Goal: Transaction & Acquisition: Purchase product/service

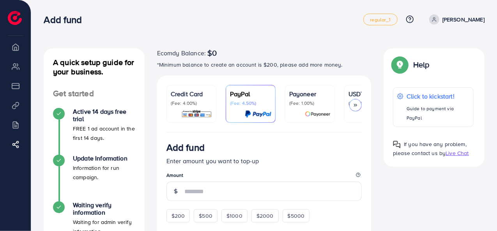
click at [347, 92] on link "USDT (Fee: 0.00%)" at bounding box center [369, 104] width 50 height 38
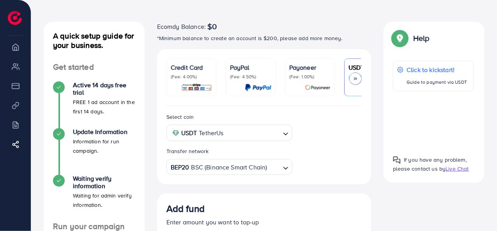
scroll to position [39, 0]
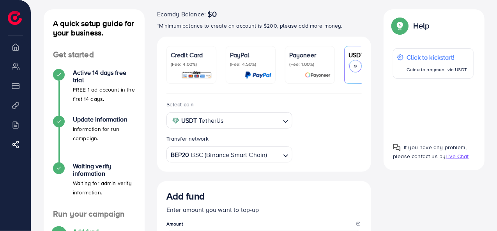
click at [268, 122] on input "Search for option" at bounding box center [253, 121] width 54 height 12
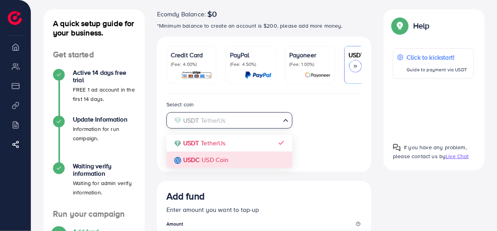
click at [246, 158] on div "Select coin USDT TetherUs Loading... USDT TetherUs USDC USD Coin Transfer netwo…" at bounding box center [264, 131] width 208 height 63
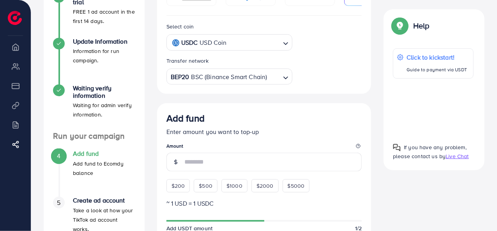
scroll to position [156, 0]
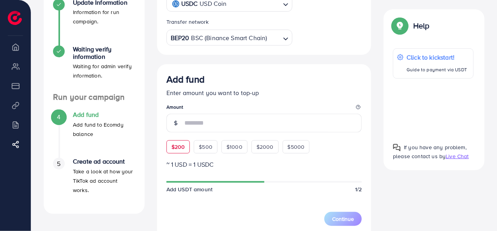
click at [179, 144] on span "$200" at bounding box center [178, 147] width 14 height 8
type input "***"
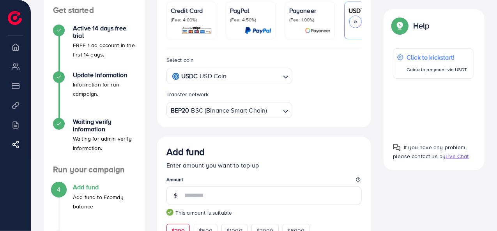
scroll to position [78, 0]
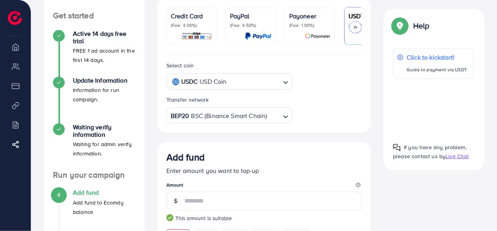
click at [242, 84] on input "Search for option" at bounding box center [254, 82] width 51 height 12
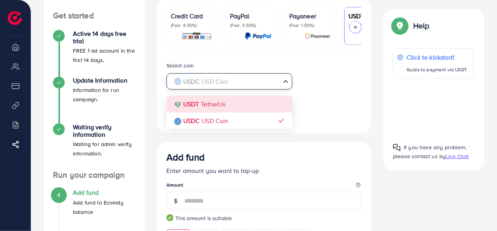
click at [242, 99] on div "Select coin USDC USD Coin Loading... USDT TetherUs USDC USD Coin Transfer netwo…" at bounding box center [264, 92] width 208 height 63
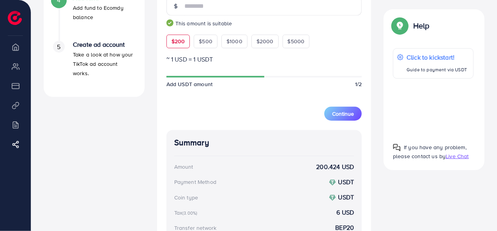
scroll to position [270, 0]
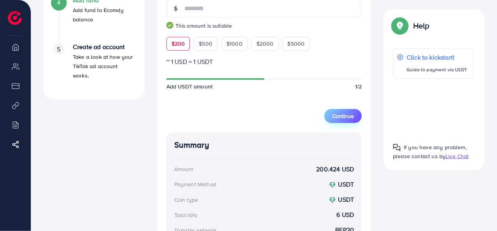
click at [338, 116] on span "Continue" at bounding box center [343, 116] width 22 height 8
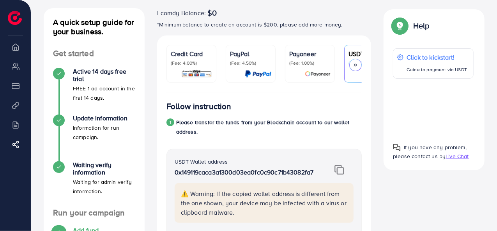
scroll to position [37, 0]
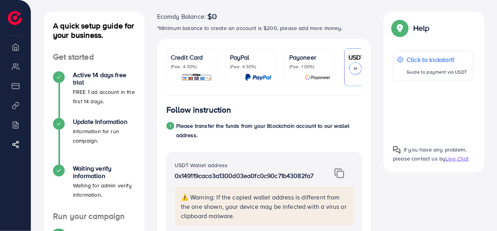
click at [434, 108] on div at bounding box center [433, 109] width 81 height 45
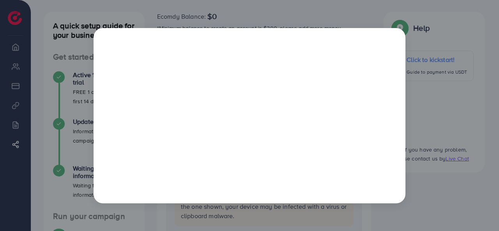
click at [454, 175] on div at bounding box center [249, 115] width 499 height 231
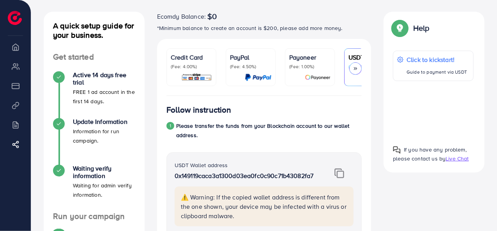
click at [354, 83] on link "USDT (Fee: 0.00%)" at bounding box center [369, 67] width 50 height 38
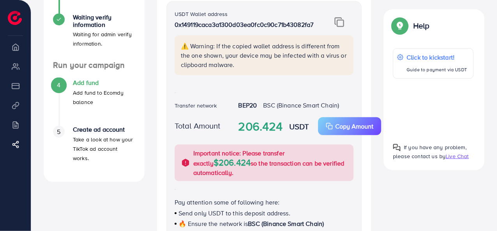
scroll to position [273, 0]
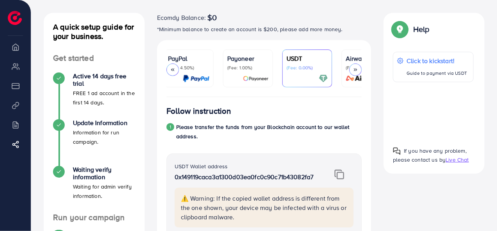
scroll to position [78, 0]
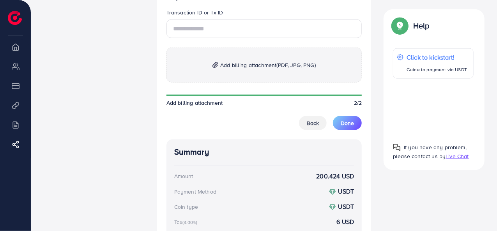
scroll to position [468, 0]
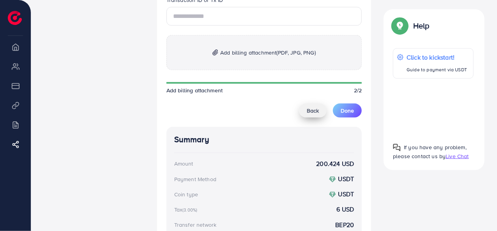
click at [310, 107] on span "Back" at bounding box center [313, 111] width 12 height 8
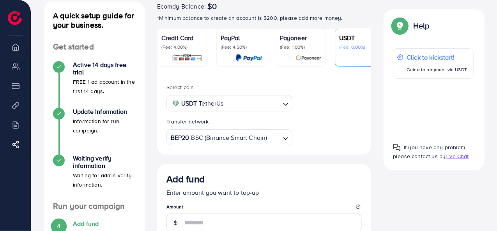
scroll to position [37, 0]
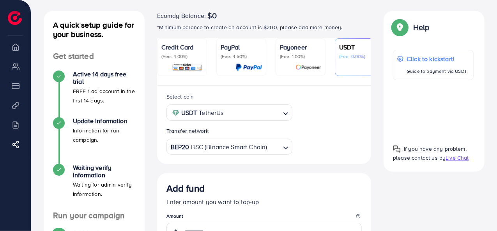
click at [258, 150] on div "BEP20 BSC (Binance Smart Chain)" at bounding box center [225, 147] width 112 height 14
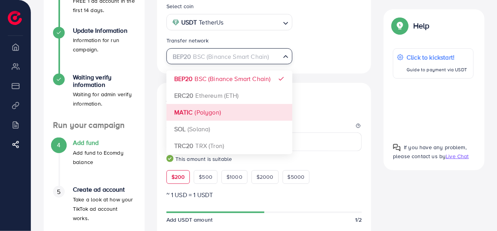
scroll to position [115, 0]
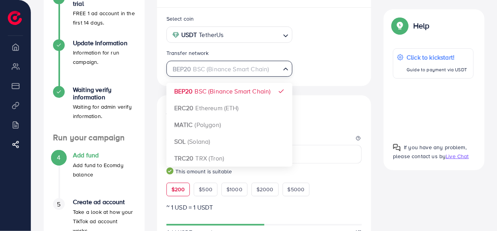
click at [199, 94] on div "Select coin USDT TetherUs Loading... Transfer network BEP20 BSC (Binance Smart …" at bounding box center [264, 225] width 214 height 435
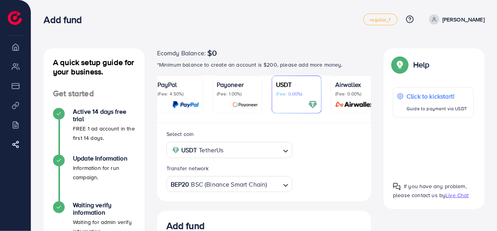
scroll to position [0, 72]
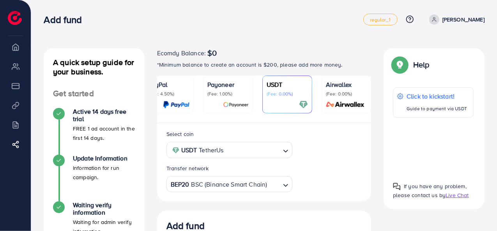
click at [249, 158] on div "USDT TetherUs Loading..." at bounding box center [229, 150] width 126 height 16
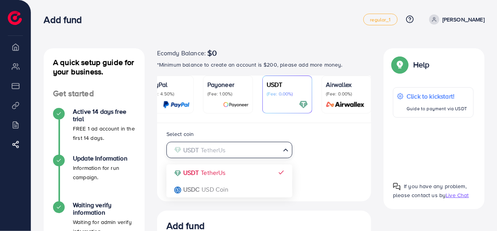
click at [249, 170] on div "Select coin USDT TetherUs Loading... USDT TetherUs USDC USD Coin Transfer netwo…" at bounding box center [264, 160] width 208 height 63
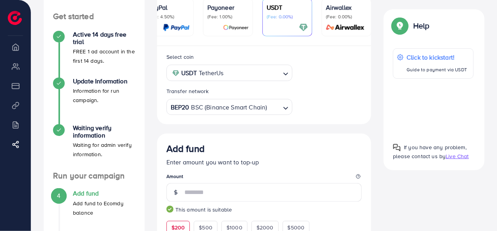
scroll to position [78, 0]
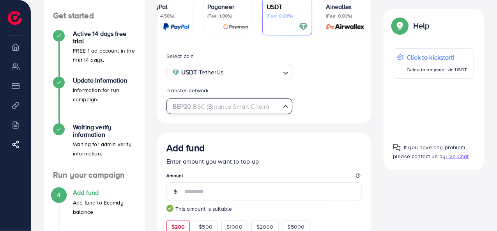
click at [277, 103] on input "Search for option" at bounding box center [225, 107] width 110 height 12
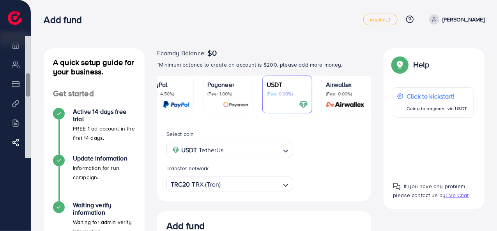
scroll to position [0, 0]
drag, startPoint x: 27, startPoint y: 55, endPoint x: 31, endPoint y: 39, distance: 16.9
click at [31, 39] on div "Ecomdy Balance $0 Overview My ad accounts Payment Product Links Billing Affilia…" at bounding box center [15, 115] width 31 height 231
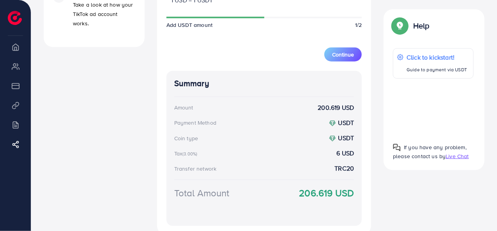
scroll to position [378, 0]
